Goal: Book appointment/travel/reservation

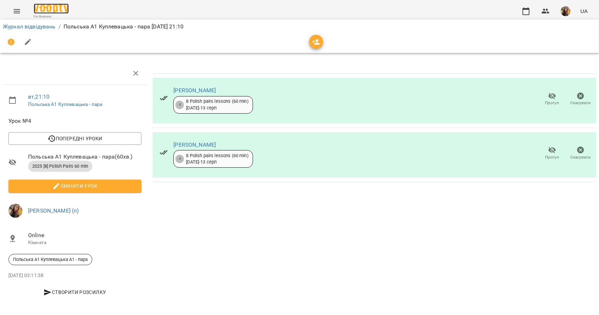
click at [42, 7] on img at bounding box center [51, 9] width 35 height 10
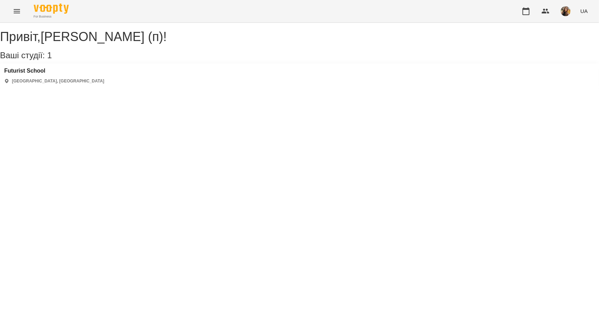
click at [30, 83] on div "[GEOGRAPHIC_DATA] [GEOGRAPHIC_DATA], [GEOGRAPHIC_DATA]" at bounding box center [54, 76] width 100 height 16
click at [32, 74] on h3 "Futurist School" at bounding box center [54, 71] width 100 height 6
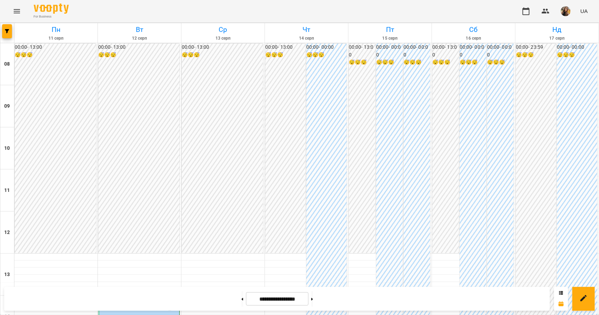
scroll to position [211, 0]
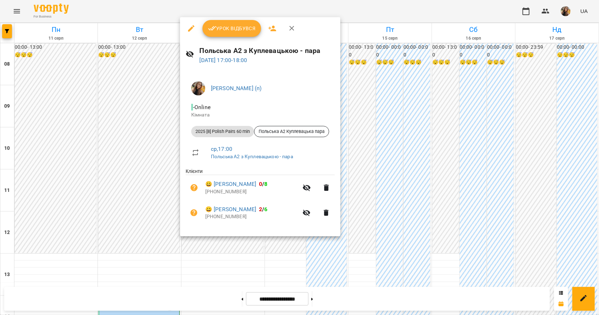
click at [399, 84] on div at bounding box center [299, 157] width 599 height 315
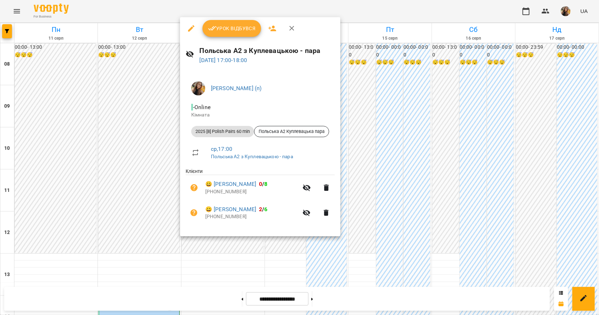
click at [531, 108] on div at bounding box center [299, 157] width 599 height 315
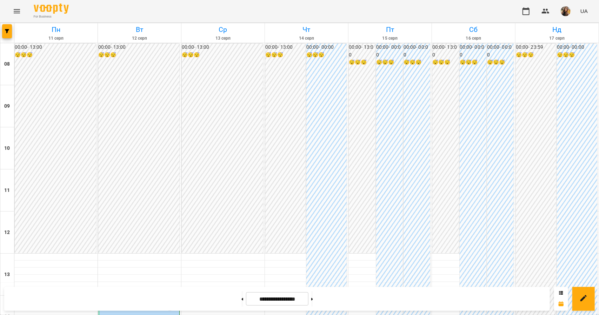
scroll to position [391, 0]
